Goal: Communication & Community: Answer question/provide support

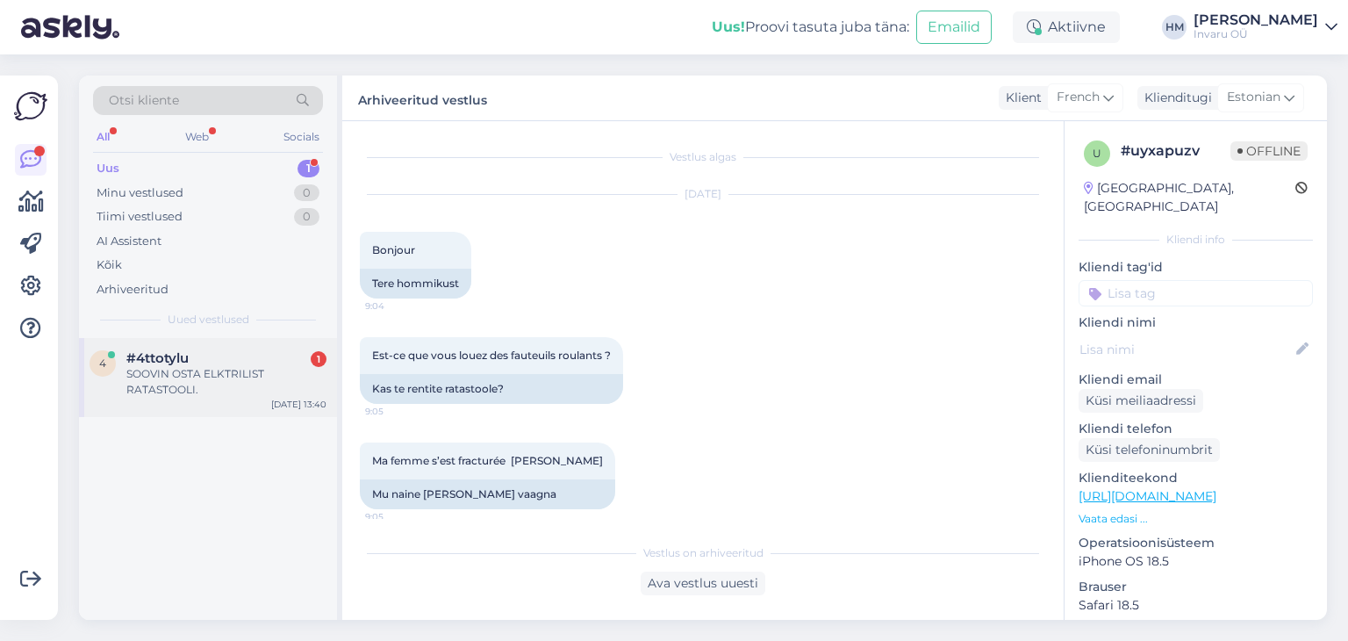
scroll to position [1636, 0]
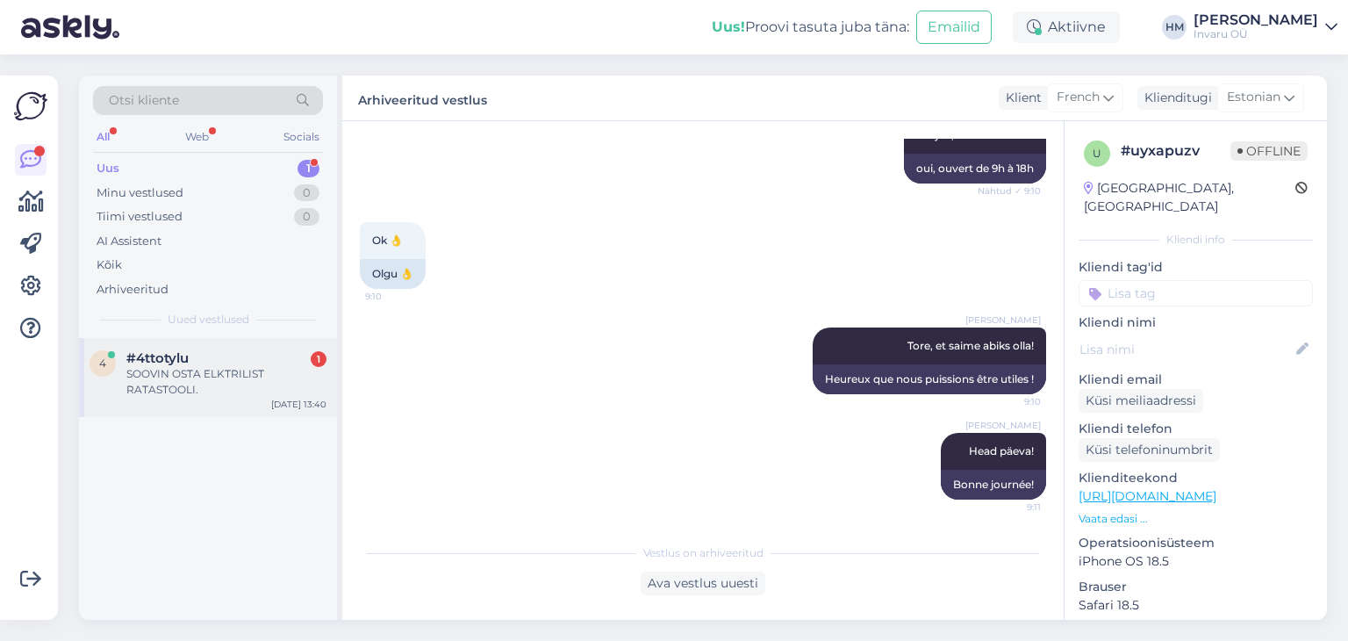
click at [160, 352] on span "#4ttotylu" at bounding box center [157, 358] width 62 height 16
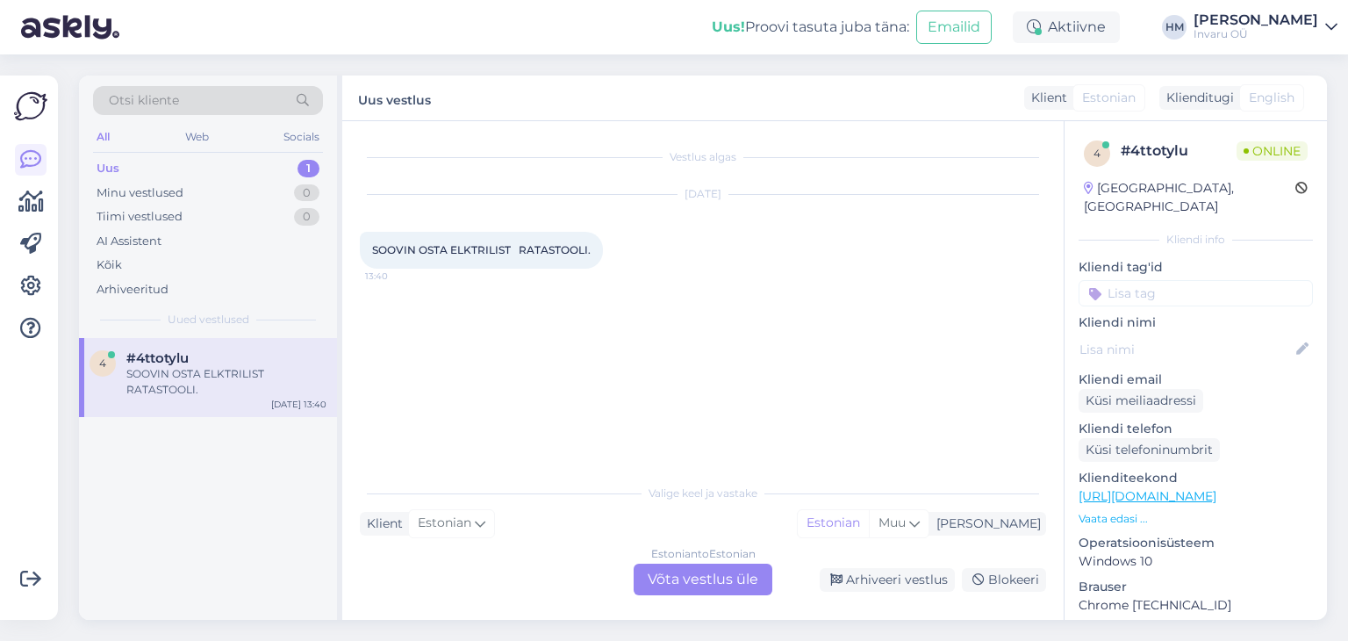
click at [717, 578] on div "Estonian to Estonian Võta vestlus üle" at bounding box center [703, 579] width 139 height 32
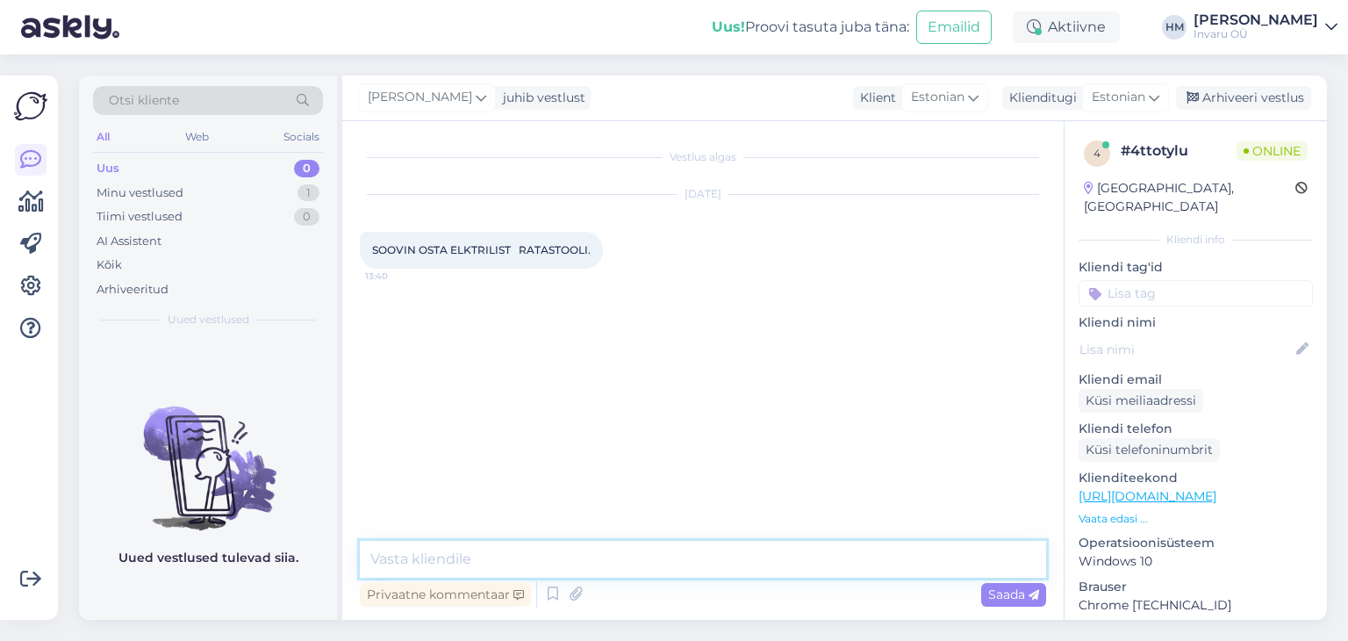
click at [442, 555] on textarea at bounding box center [703, 558] width 686 height 37
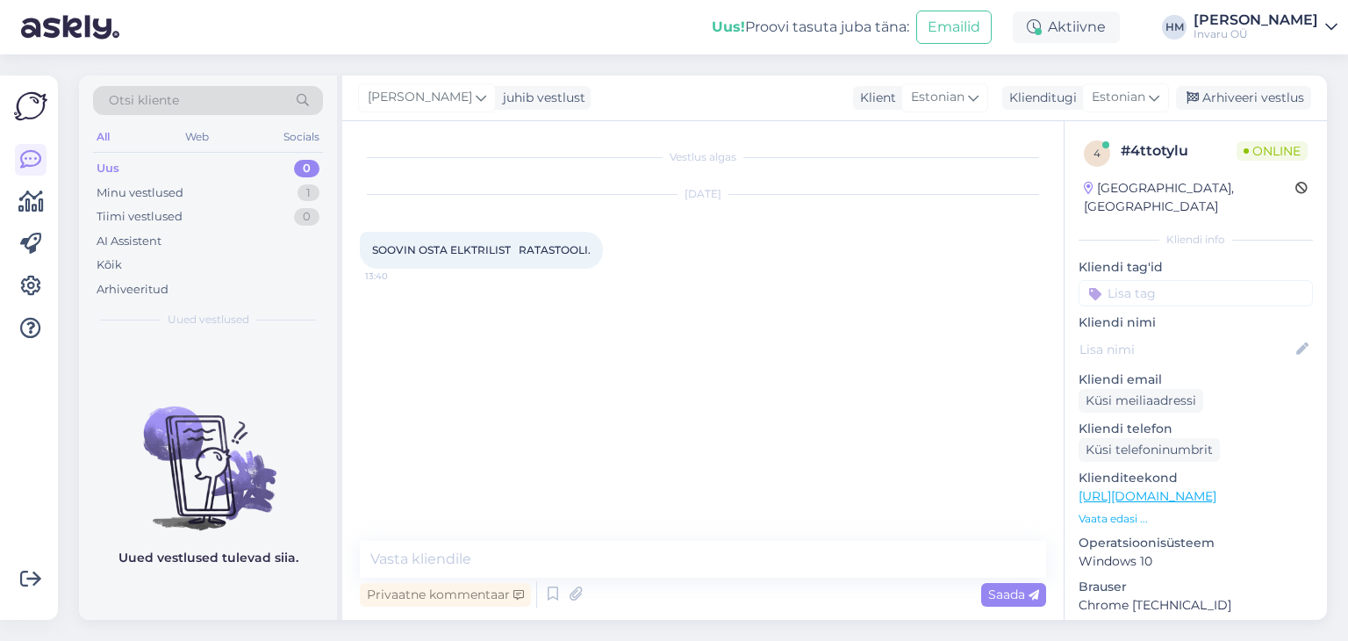
click at [1190, 488] on link "[URL][DOMAIN_NAME]" at bounding box center [1147, 496] width 138 height 16
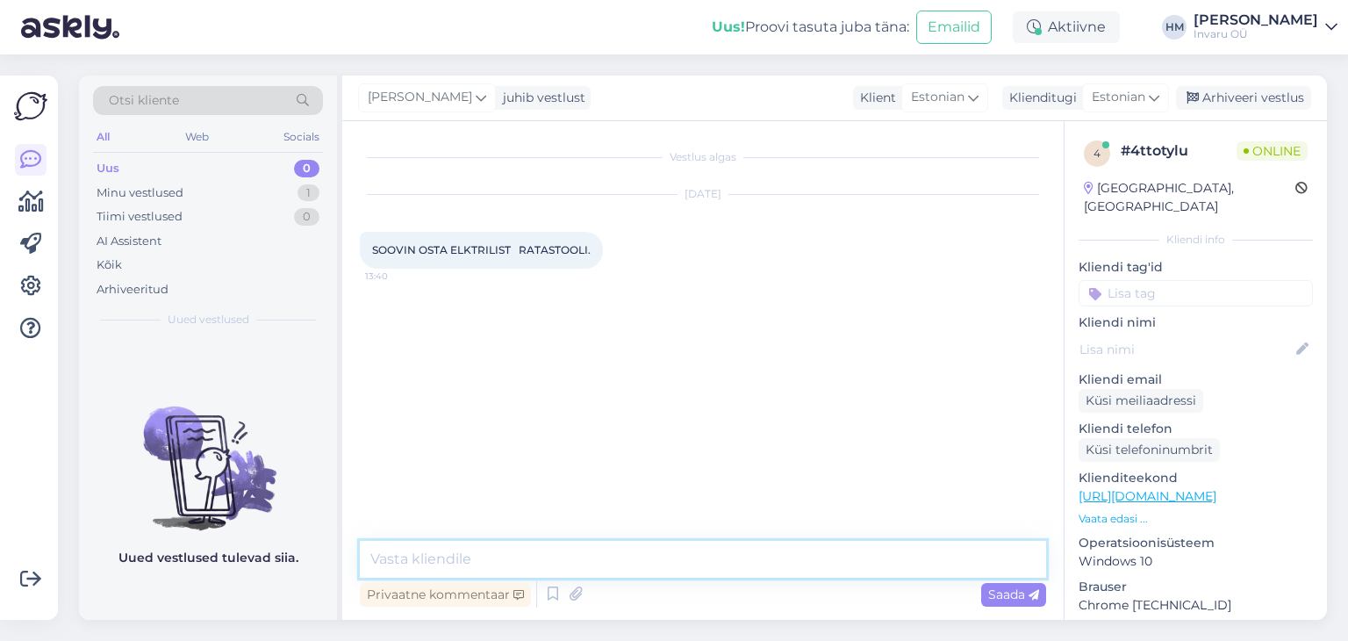
click at [523, 557] on textarea at bounding box center [703, 558] width 686 height 37
type textarea "Tere, kas [PERSON_NAME] mudeli välja valinud?"
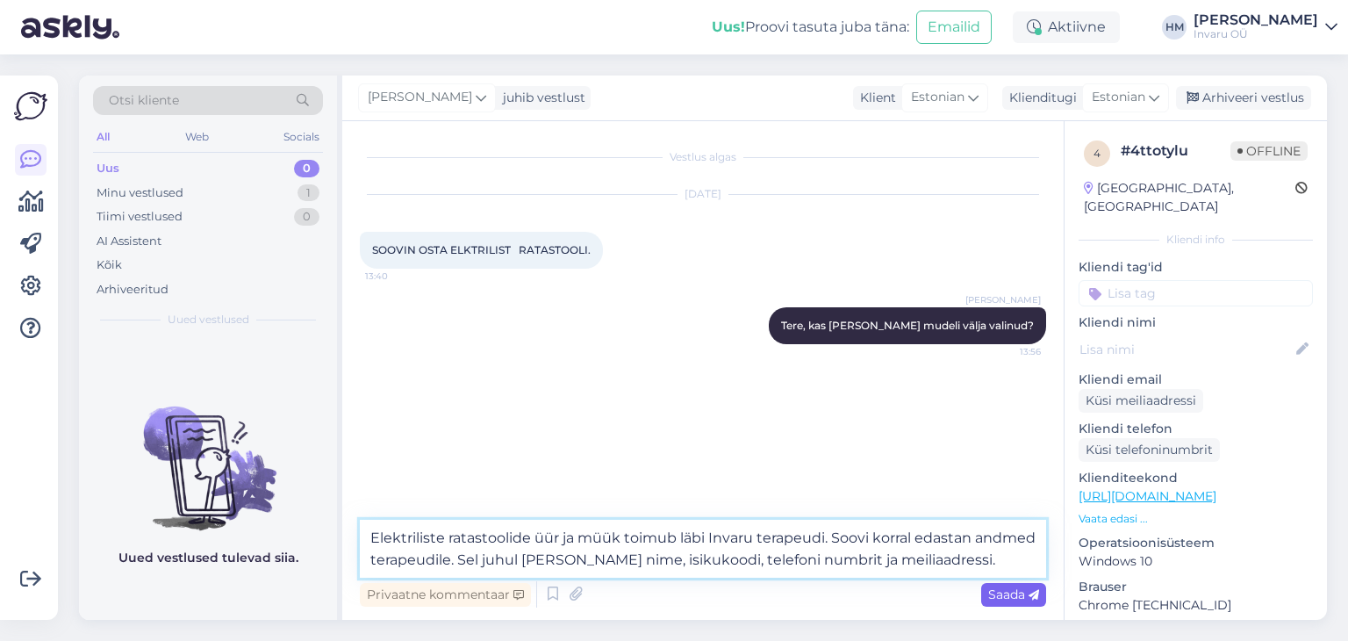
type textarea "Elektriliste ratastoolide üür ja müük toimub läbi Invaru terapeudi. Soovi korra…"
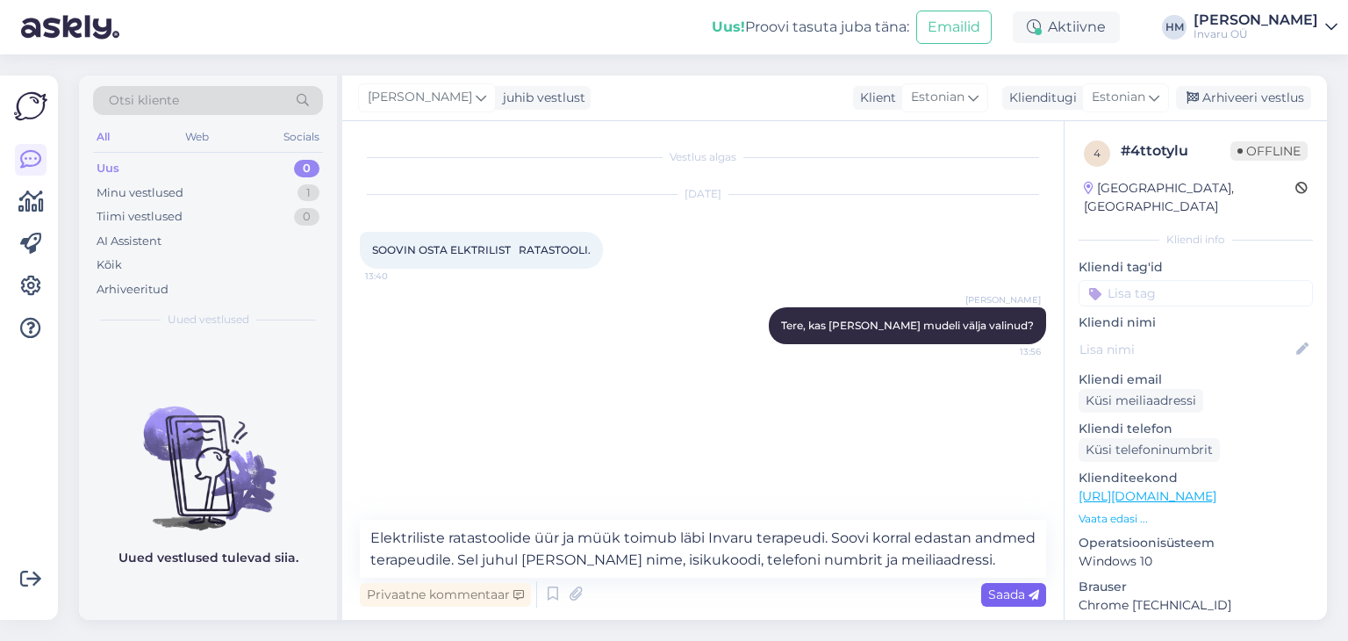
click at [994, 594] on span "Saada" at bounding box center [1013, 594] width 51 height 16
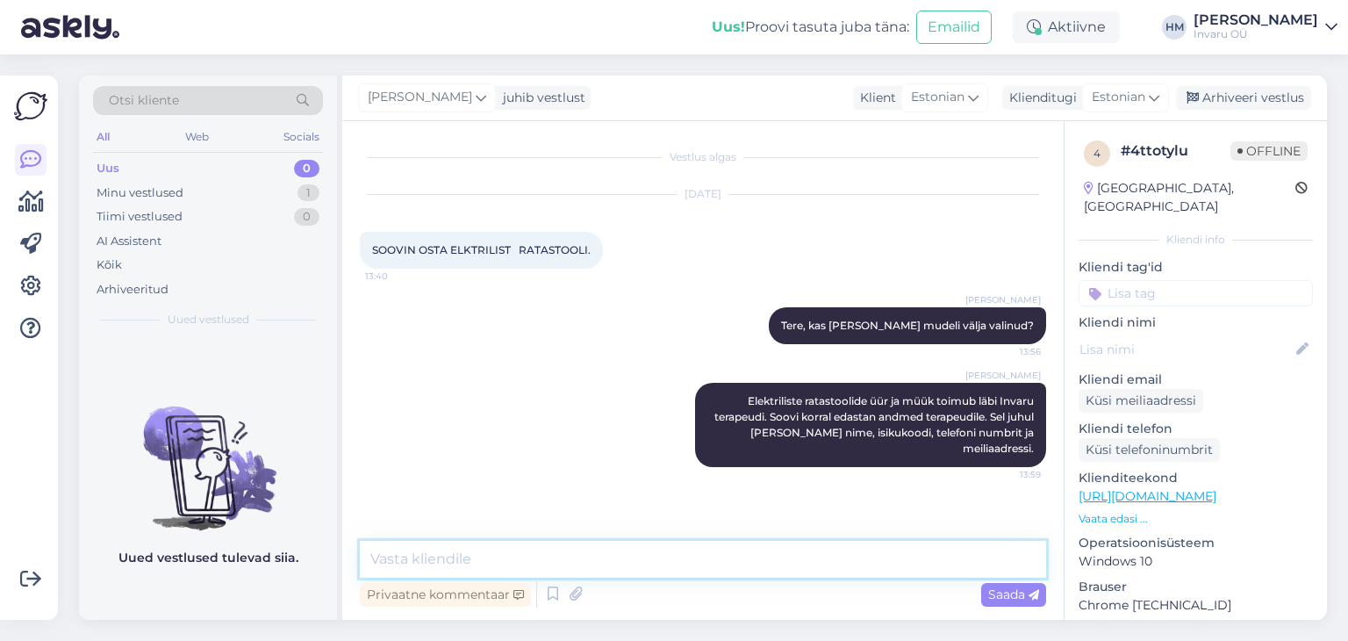
click at [431, 557] on textarea at bounding box center [703, 558] width 686 height 37
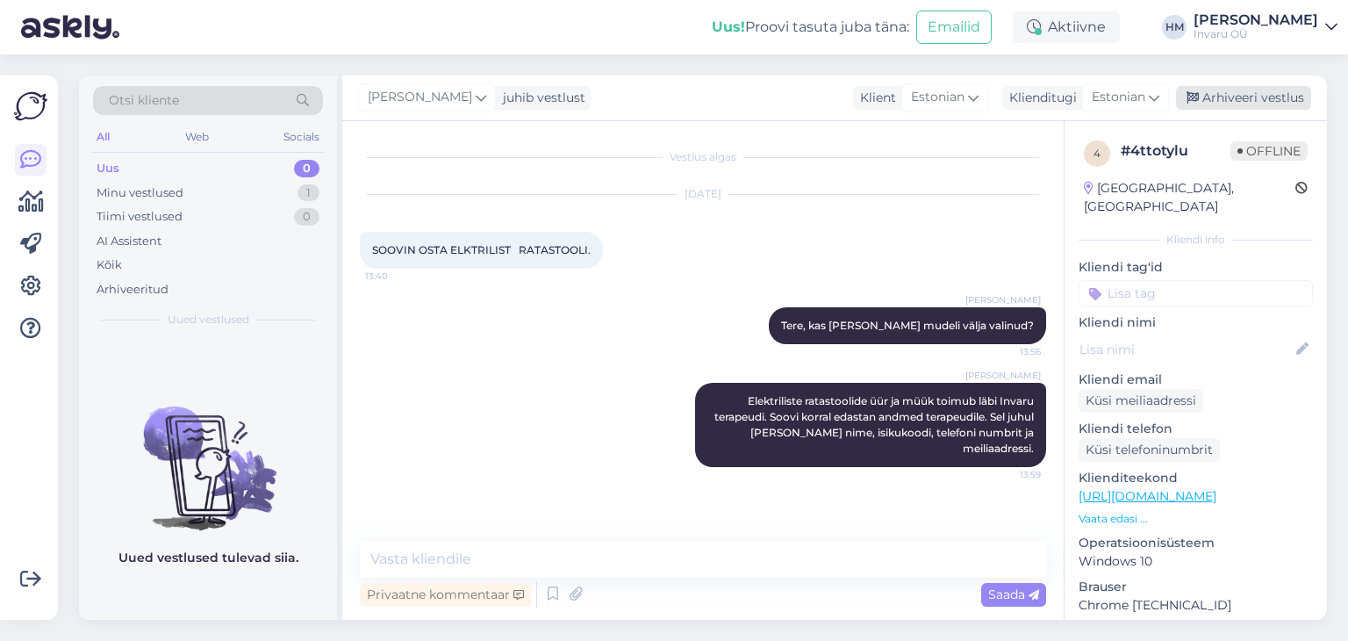
click at [1271, 97] on div "Arhiveeri vestlus" at bounding box center [1243, 98] width 135 height 24
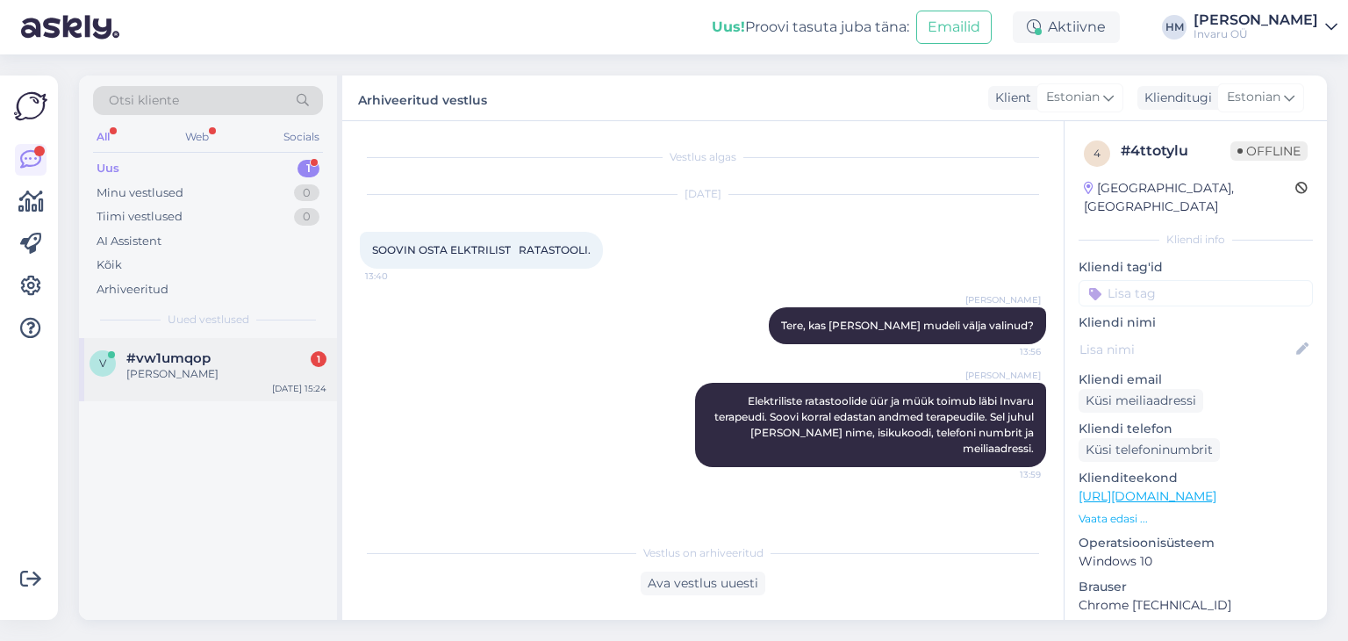
click at [159, 369] on div "[PERSON_NAME]" at bounding box center [226, 374] width 200 height 16
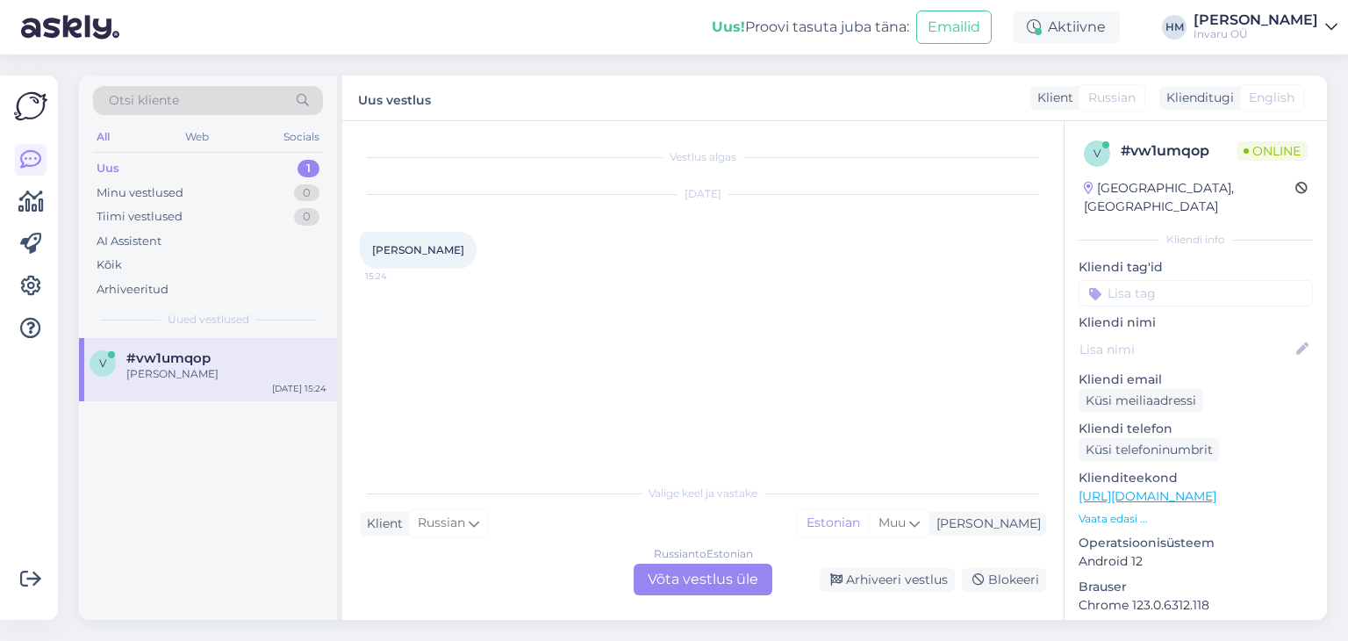
click at [741, 570] on div "Russian to Estonian Võta vestlus üle" at bounding box center [703, 579] width 139 height 32
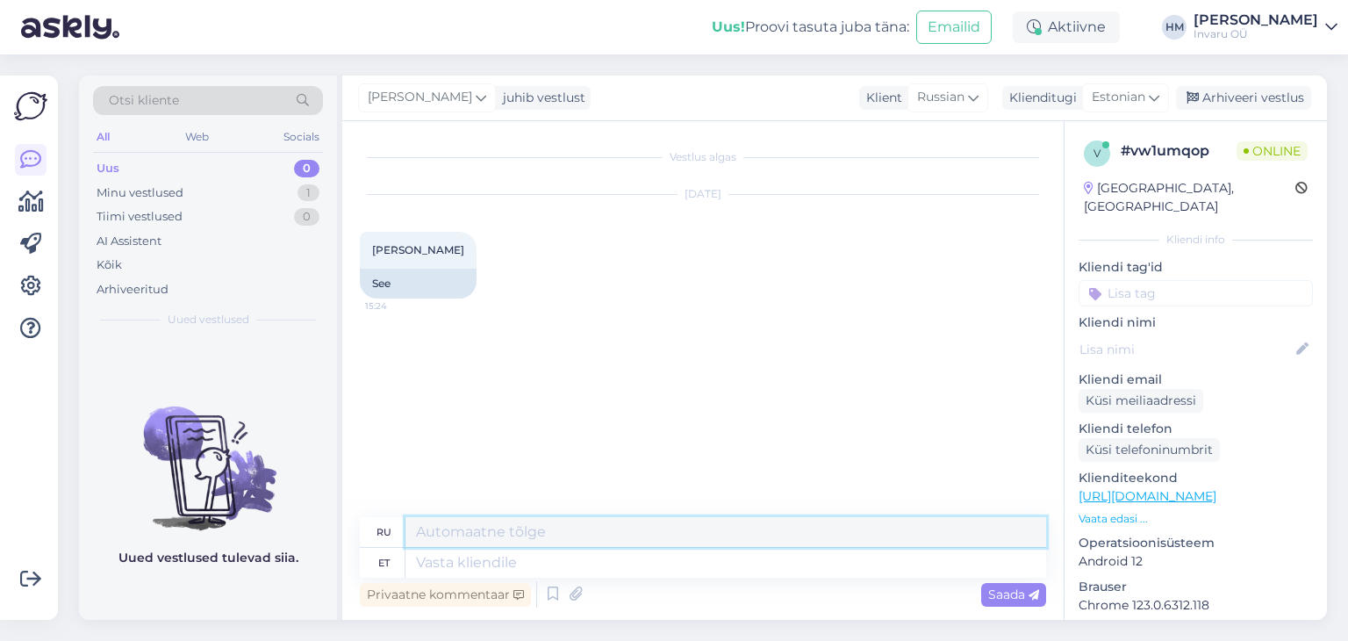
click at [421, 527] on textarea at bounding box center [725, 532] width 641 height 30
click at [551, 598] on icon at bounding box center [552, 594] width 21 height 26
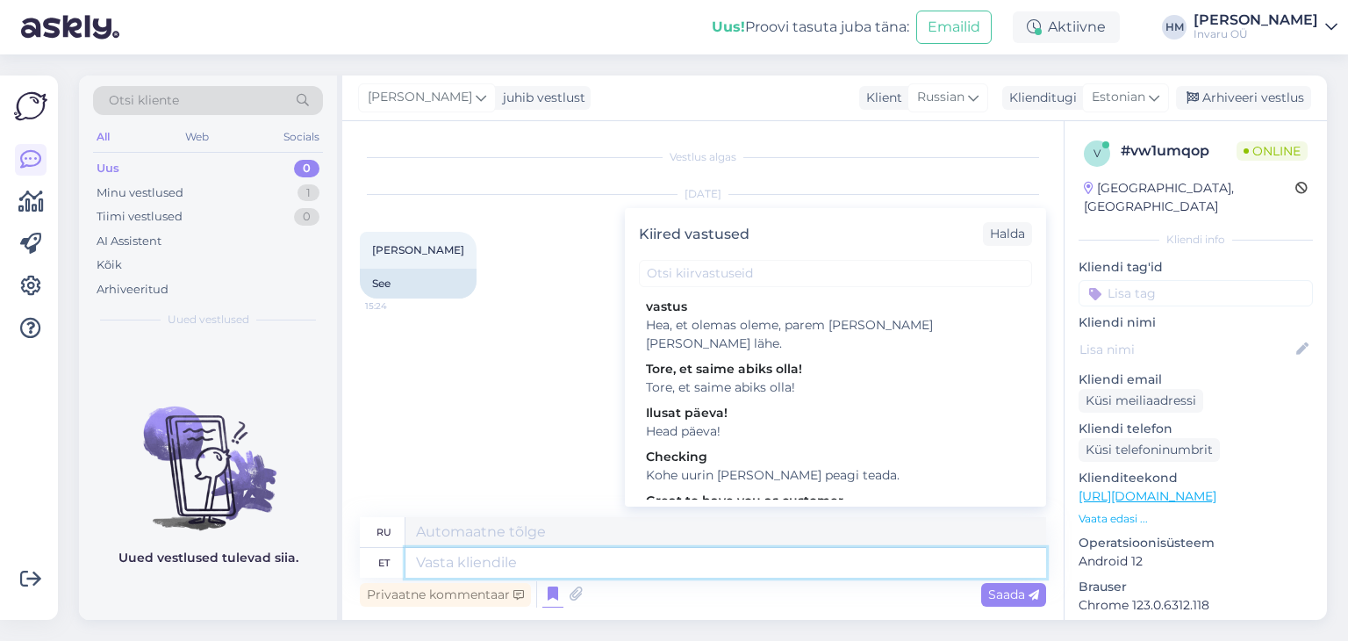
click at [445, 558] on textarea at bounding box center [725, 563] width 641 height 30
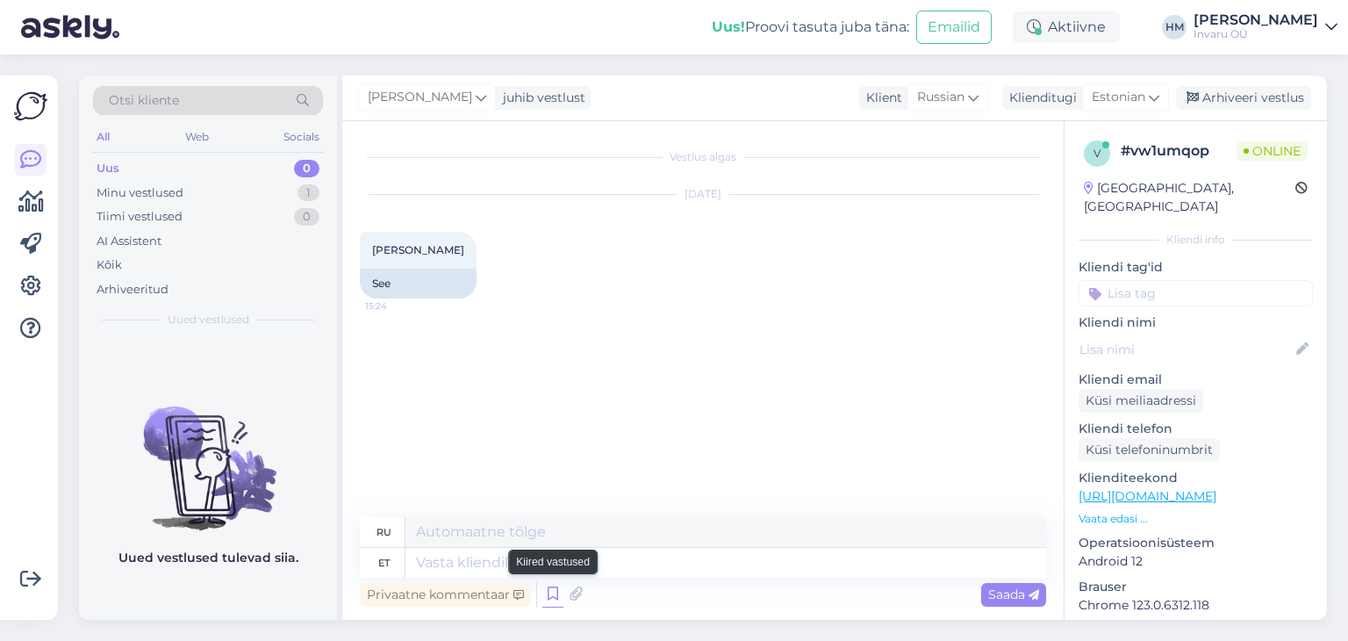
click at [552, 599] on icon at bounding box center [552, 594] width 21 height 26
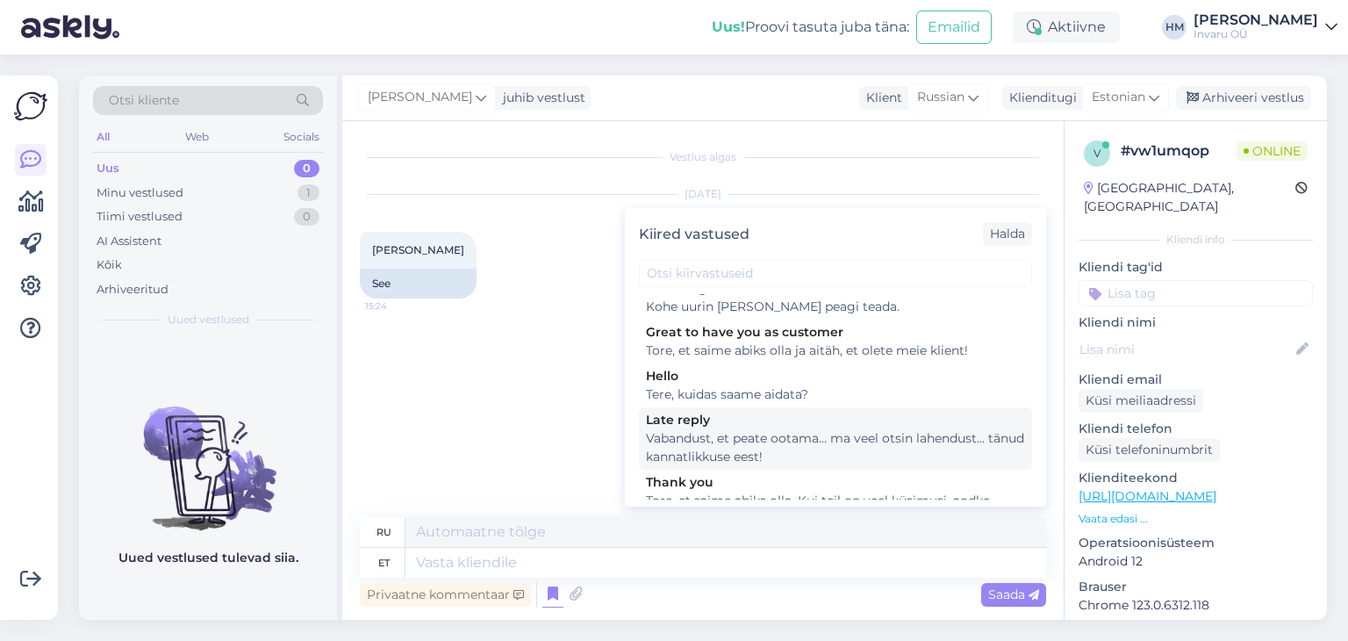
scroll to position [183, 0]
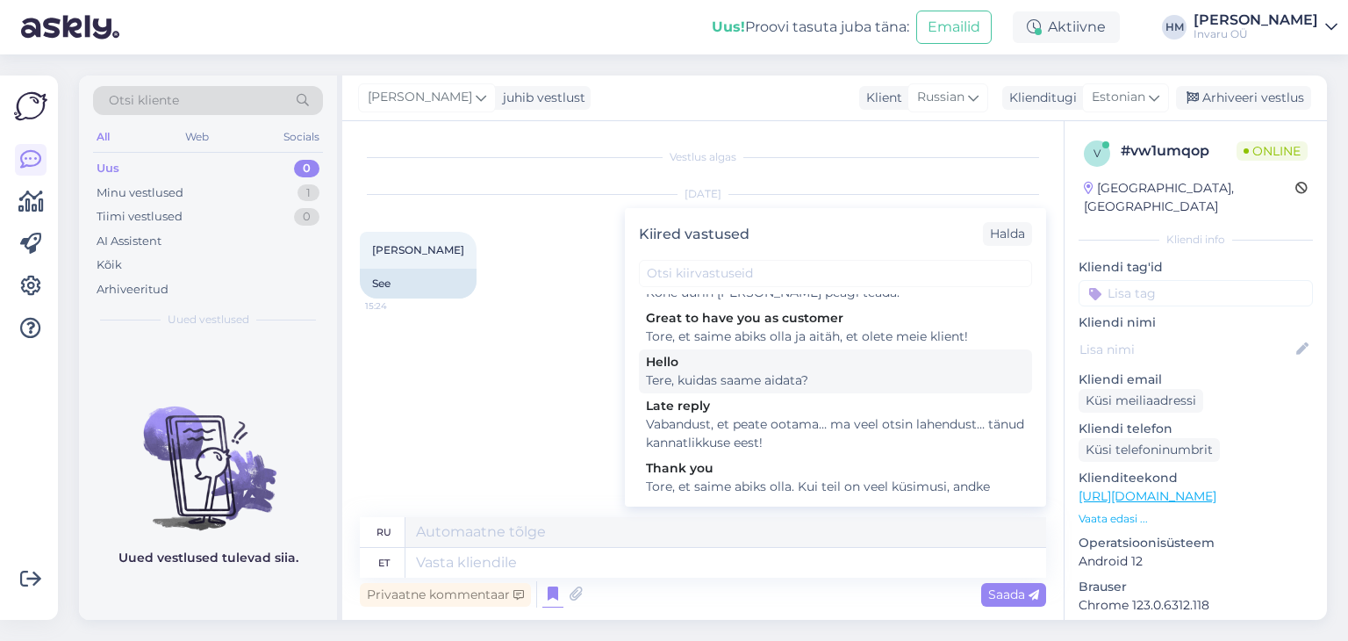
click at [766, 371] on div "Tere, kuidas saame aidata?" at bounding box center [835, 380] width 379 height 18
type textarea "Здравствуйте, как мы можем помочь?"
type textarea "Tere, kuidas saame aidata?"
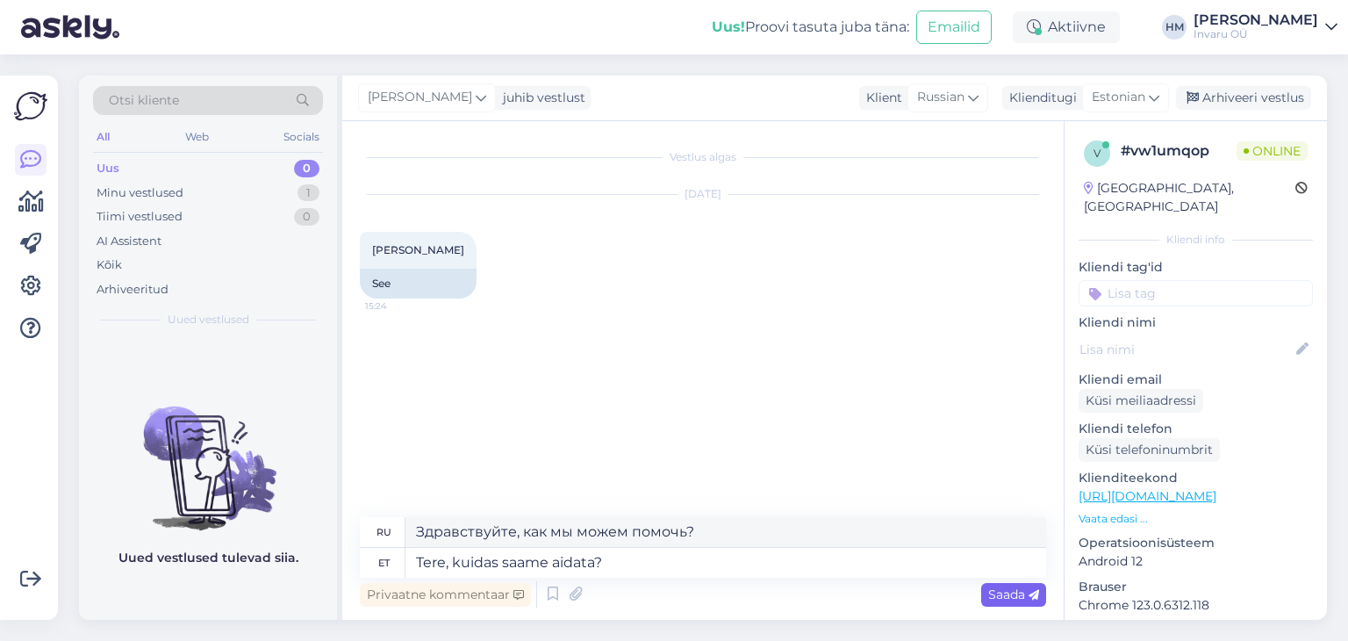
click at [1005, 589] on span "Saada" at bounding box center [1013, 594] width 51 height 16
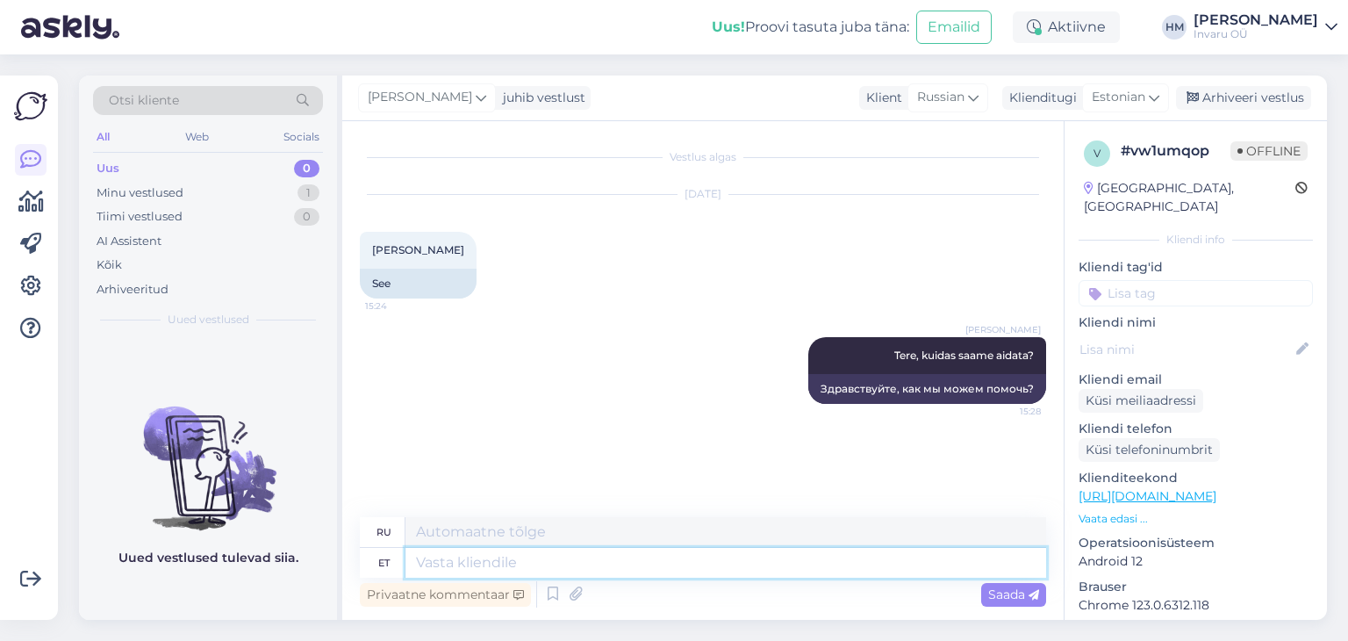
click at [442, 559] on textarea at bounding box center [725, 563] width 641 height 30
click at [1264, 97] on div "Arhiveeri vestlus" at bounding box center [1243, 98] width 135 height 24
